Goal: Transaction & Acquisition: Purchase product/service

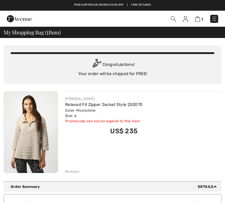
click at [34, 125] on img at bounding box center [31, 132] width 54 height 82
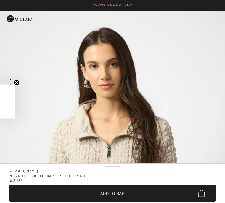
checkbox input "true"
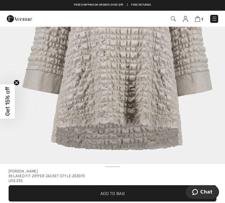
click at [199, 19] on img at bounding box center [197, 19] width 5 height 6
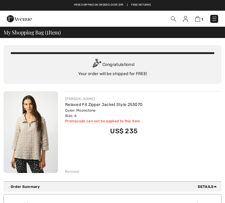
click at [200, 139] on div "JOSEPH RIBKOFF Relaxed Fit Zipper Jacket Style 253070 Color: Moonstone Size: 6 …" at bounding box center [143, 132] width 156 height 83
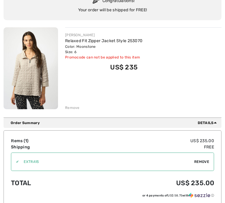
scroll to position [72, 0]
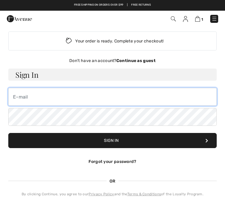
click at [36, 100] on input "email" at bounding box center [112, 97] width 208 height 18
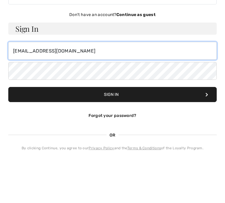
type input "mehmargo@yahoo.com"
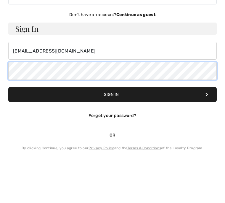
click at [113, 133] on button "Sign In" at bounding box center [112, 140] width 208 height 15
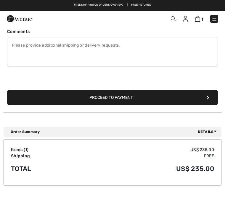
scroll to position [160, 0]
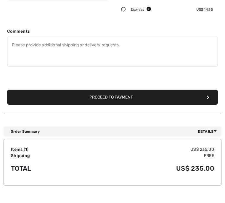
click at [111, 98] on button "Proceed to Payment" at bounding box center [112, 96] width 211 height 15
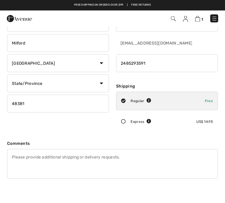
click at [100, 86] on select "State/Province Alabama Alaska American Samoa Arizona Arkansas California Colora…" at bounding box center [58, 84] width 102 height 18
select select "MI"
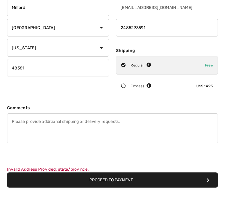
scroll to position [90, 0]
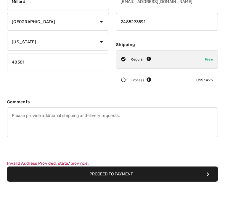
click at [111, 174] on button "Proceed to Payment" at bounding box center [112, 173] width 211 height 15
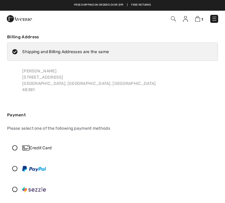
checkbox input "true"
click at [16, 149] on icon at bounding box center [14, 147] width 15 height 5
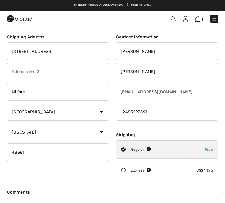
click at [197, 17] on img at bounding box center [197, 19] width 5 height 6
click at [199, 17] on img at bounding box center [197, 19] width 5 height 6
click at [203, 18] on span "1" at bounding box center [202, 19] width 2 height 4
click at [197, 22] on img at bounding box center [197, 19] width 5 height 6
click at [201, 16] on link "1" at bounding box center [199, 19] width 8 height 6
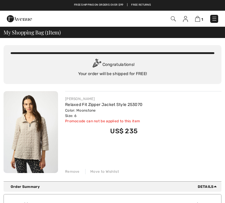
checkbox input "true"
